Goal: Communication & Community: Answer question/provide support

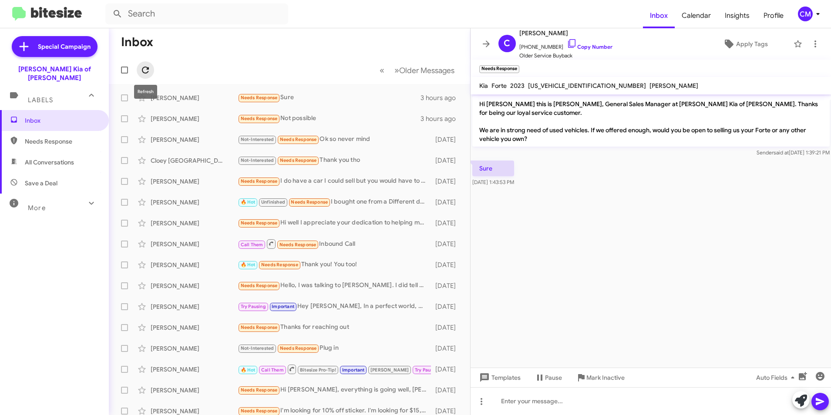
click at [148, 72] on icon at bounding box center [145, 70] width 10 height 10
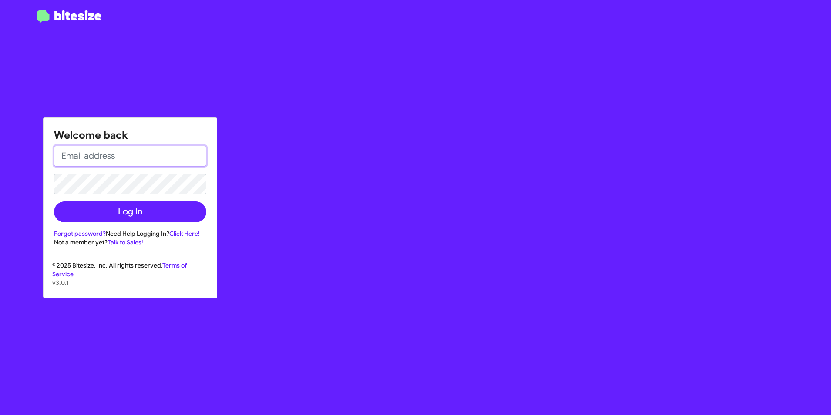
click at [101, 160] on input "email" at bounding box center [130, 156] width 152 height 21
type input "[EMAIL_ADDRESS][DOMAIN_NAME]"
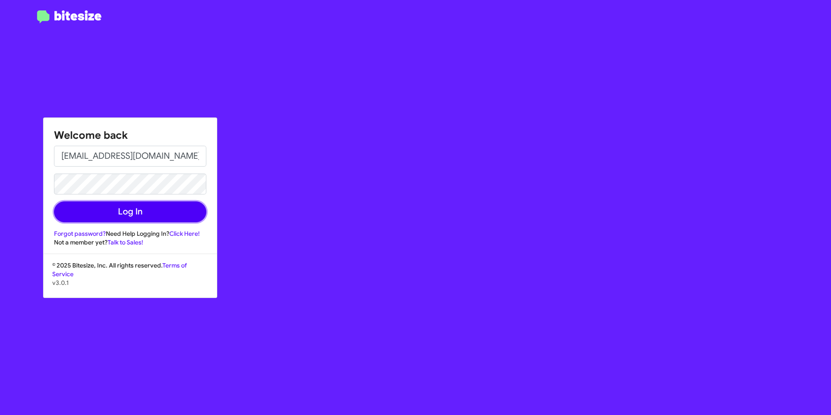
click at [120, 212] on button "Log In" at bounding box center [130, 212] width 152 height 21
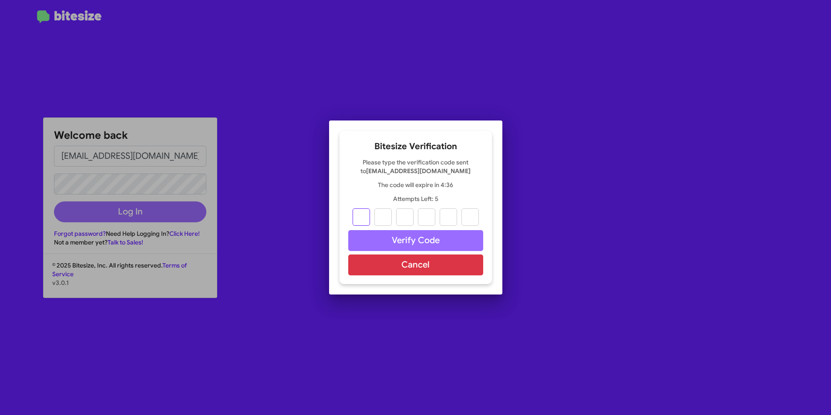
type input "3"
type input "5"
type input "0"
type input "5"
type input "0"
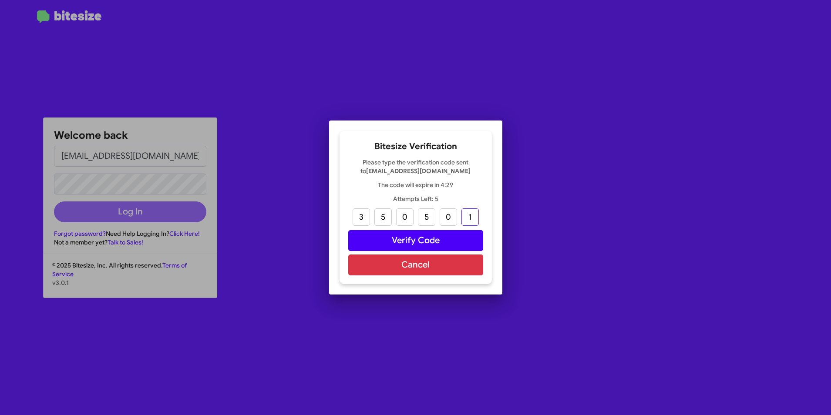
type input "1"
click at [421, 238] on button "Verify Code" at bounding box center [415, 240] width 135 height 21
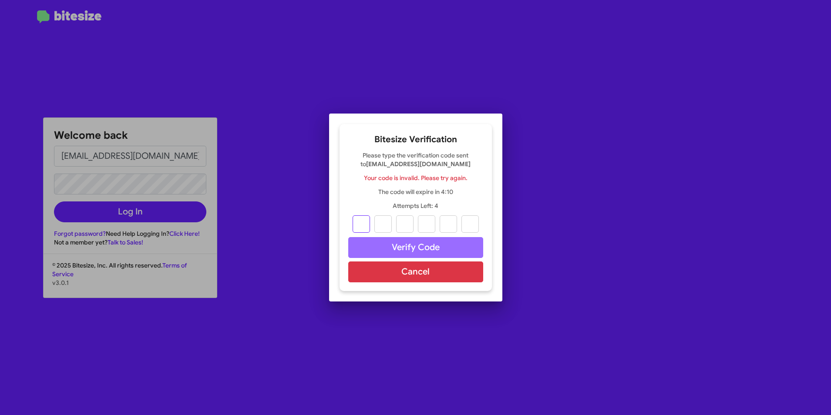
click at [360, 220] on input "text" at bounding box center [361, 224] width 17 height 17
type input "3"
type input "5"
type input "0"
type input "5"
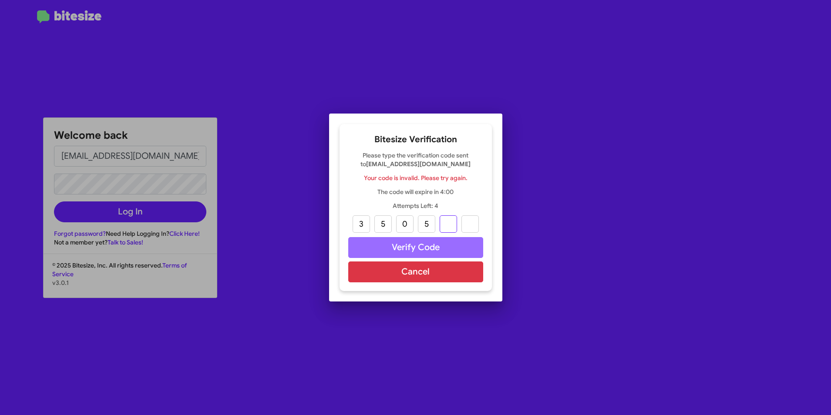
type input "0"
type input "1"
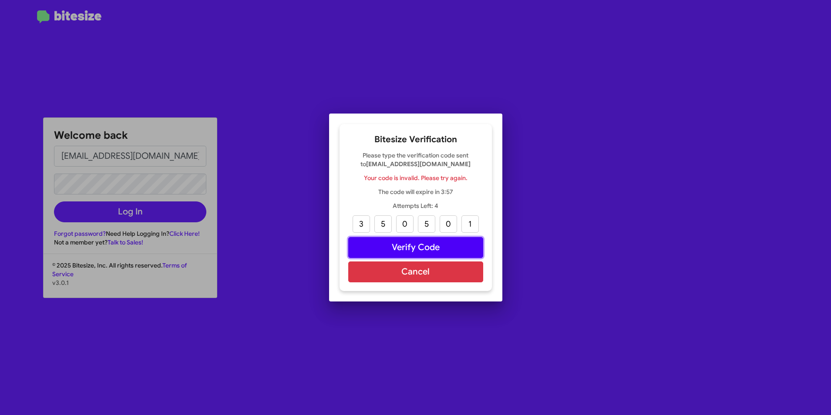
click at [397, 254] on button "Verify Code" at bounding box center [415, 247] width 135 height 21
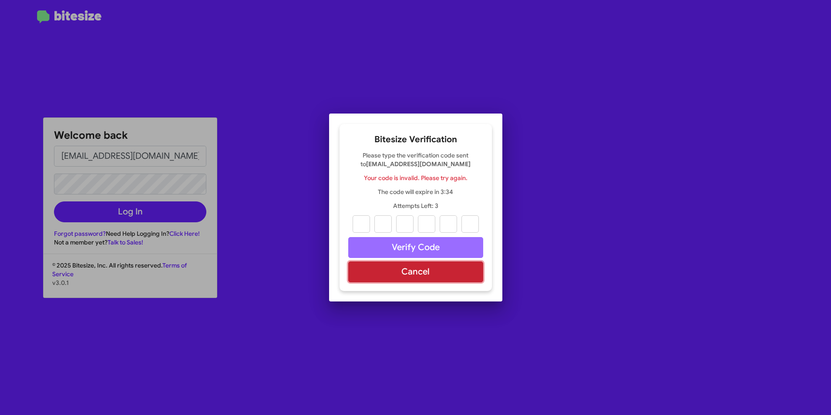
click at [404, 269] on button "Cancel" at bounding box center [415, 272] width 135 height 21
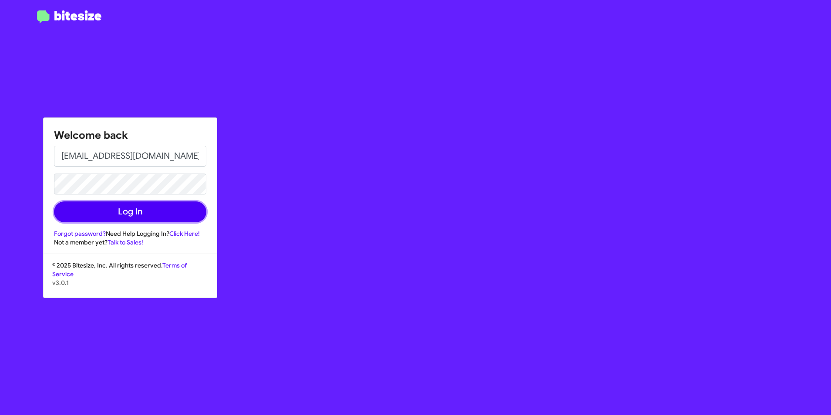
click at [100, 210] on button "Log In" at bounding box center [130, 212] width 152 height 21
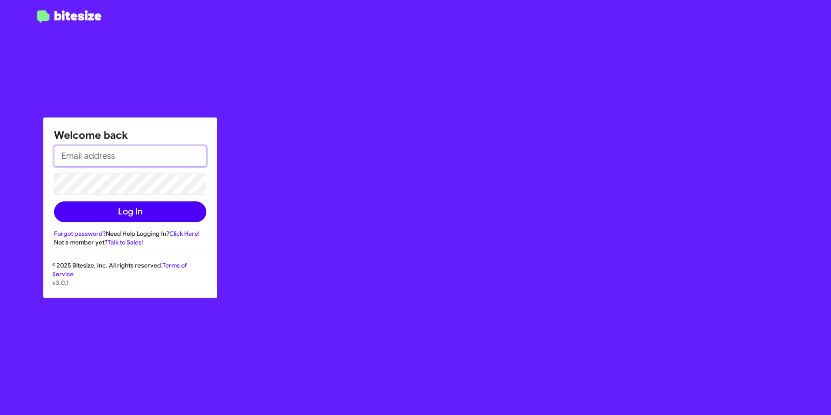
type input "[EMAIL_ADDRESS][DOMAIN_NAME]"
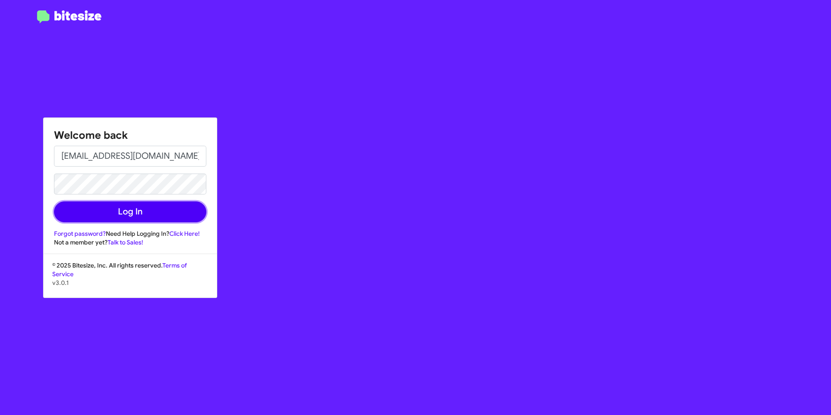
click at [131, 219] on button "Log In" at bounding box center [130, 212] width 152 height 21
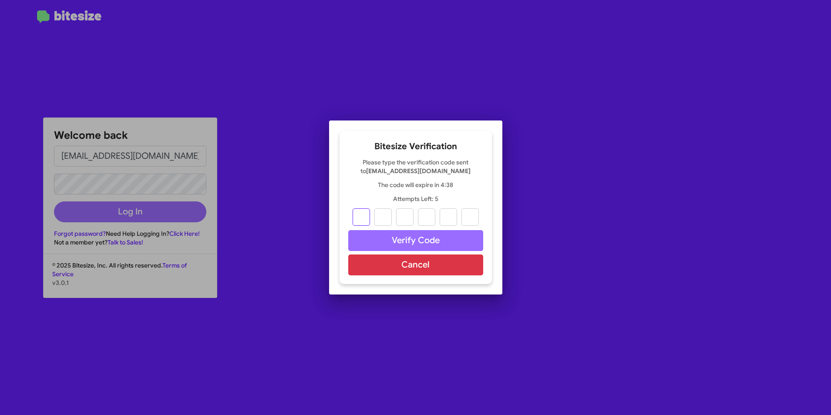
type input "4"
type input "1"
type input "4"
type input "1"
type input "6"
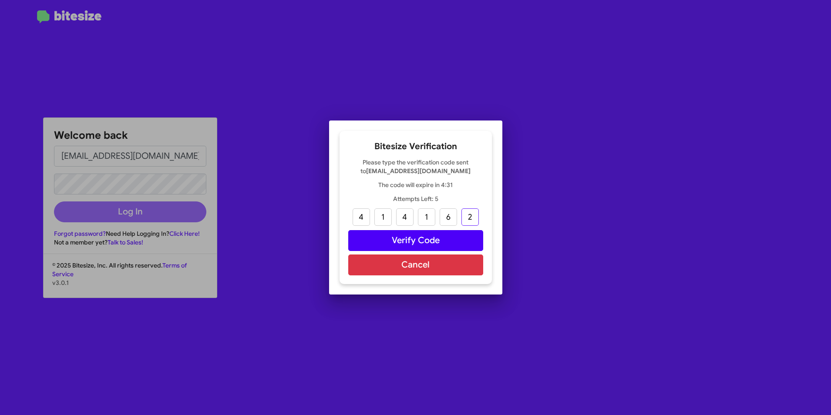
type input "2"
click at [409, 245] on button "Verify Code" at bounding box center [415, 240] width 135 height 21
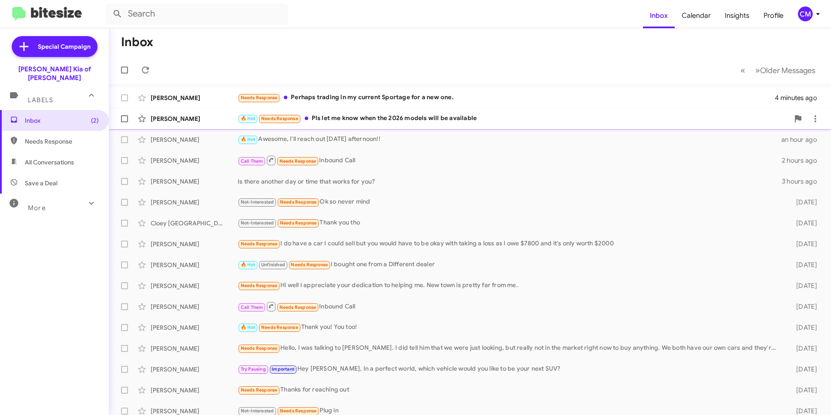
click at [322, 121] on div "🔥 Hot Needs Response Pls let me know when the 2026 models will be available" at bounding box center [514, 119] width 552 height 10
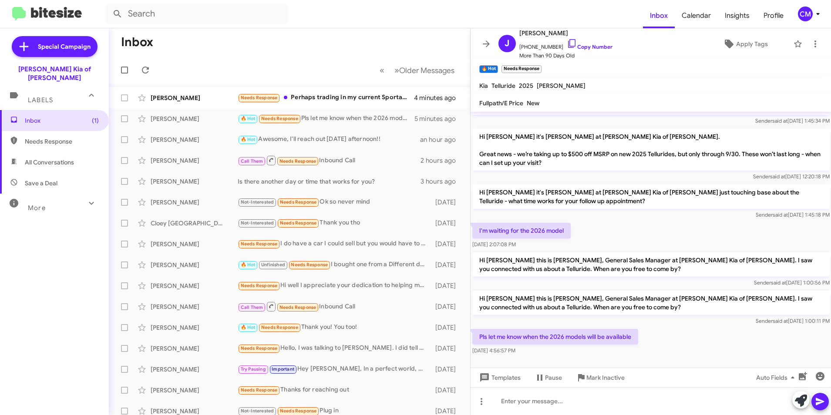
scroll to position [510, 0]
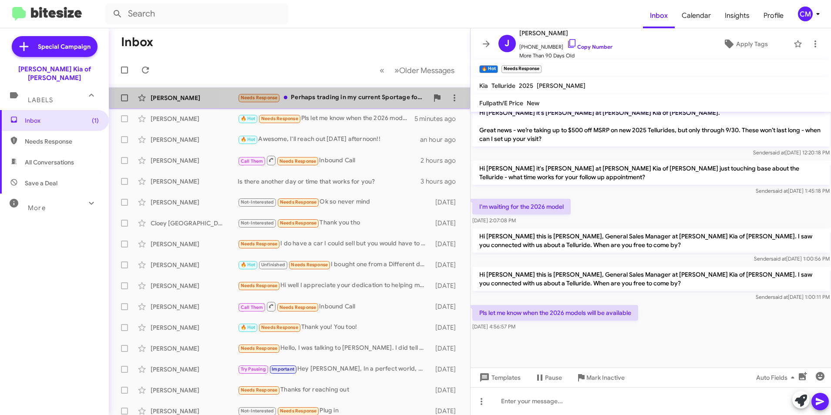
click at [345, 96] on div "Needs Response Perhaps trading in my current Sportage for a new one." at bounding box center [333, 98] width 191 height 10
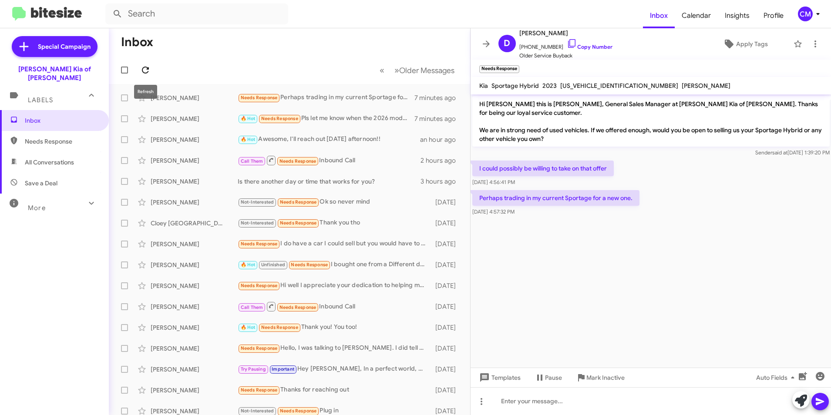
click at [143, 72] on icon at bounding box center [145, 70] width 7 height 7
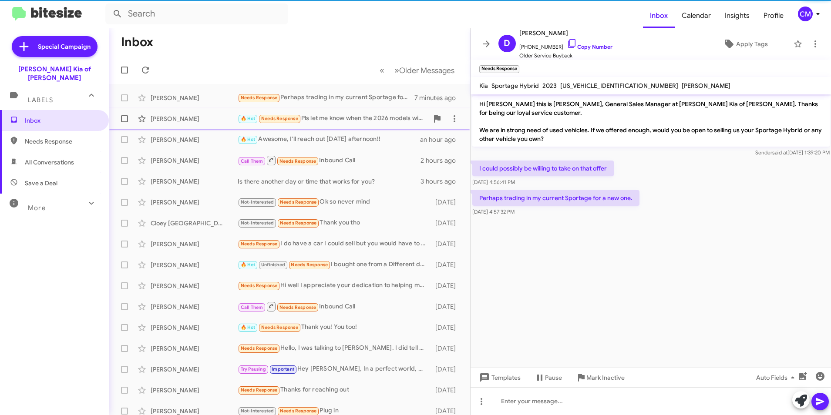
click at [195, 116] on div "Joseph Blunda" at bounding box center [194, 119] width 87 height 9
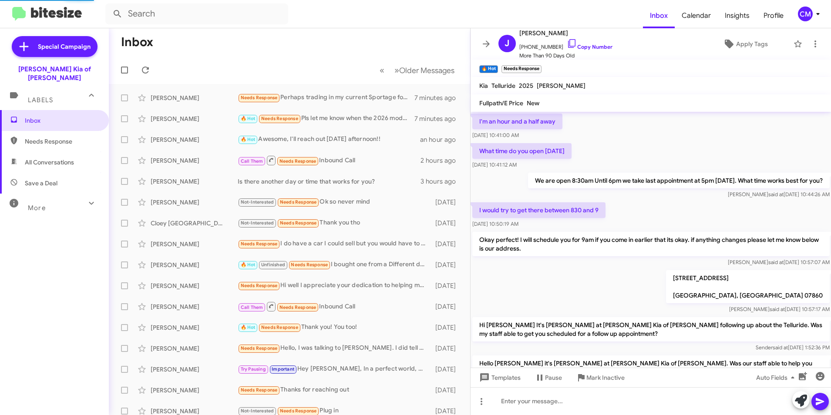
scroll to position [510, 0]
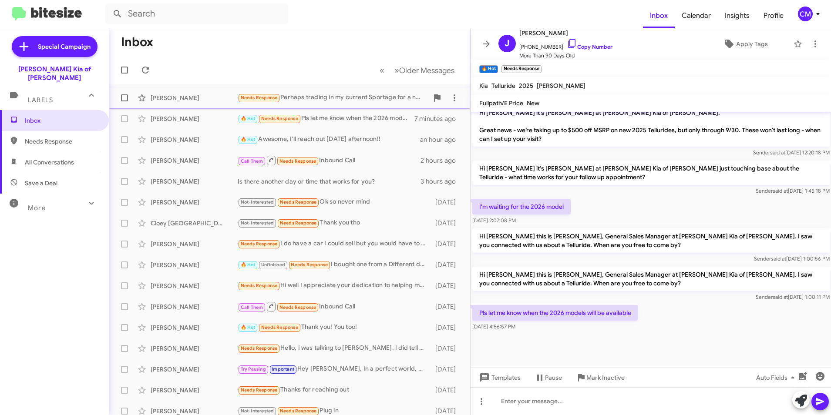
click at [198, 101] on div "Dorothy Manganello" at bounding box center [194, 98] width 87 height 9
